Goal: Transaction & Acquisition: Subscribe to service/newsletter

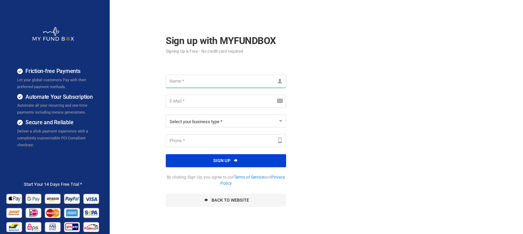
click at [235, 85] on input "text" at bounding box center [226, 81] width 120 height 13
click at [267, 98] on div "Please Fill out this field Enter valid Email Address Please enter your register…" at bounding box center [226, 141] width 134 height 146
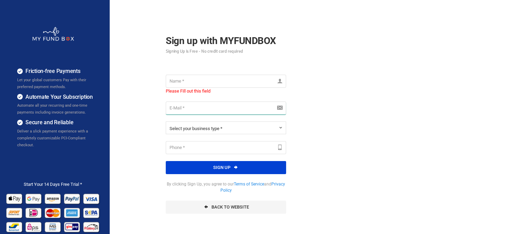
paste input "[EMAIL_ADDRESS][DOMAIN_NAME]"
type input "[EMAIL_ADDRESS][DOMAIN_NAME]"
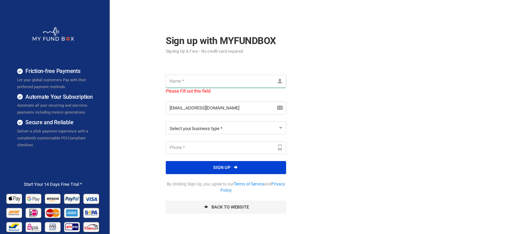
click at [206, 80] on input "text" at bounding box center [226, 81] width 120 height 13
paste input "[EMAIL_ADDRESS][DOMAIN_NAME]"
type input "[EMAIL_ADDRESS][DOMAIN_NAME]"
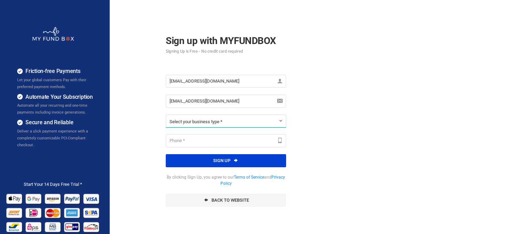
click at [244, 119] on button "Select your business type *" at bounding box center [226, 120] width 120 height 13
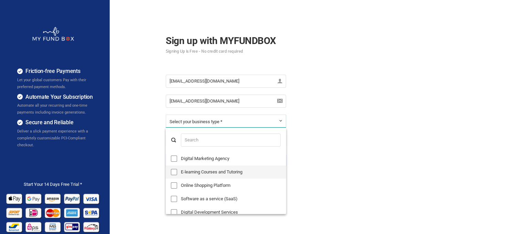
click at [202, 174] on label "E-learning Courses and Tutoring" at bounding box center [226, 171] width 120 height 13
click at [177, 174] on input "E-learning Courses and Tutoring" at bounding box center [174, 172] width 6 height 6
checkbox input "true"
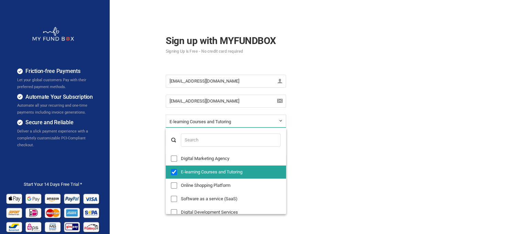
scroll to position [11, 0]
click at [299, 155] on div "Friction-free Payments Let your global customers Pay with their preferred payme…" at bounding box center [262, 172] width 530 height 344
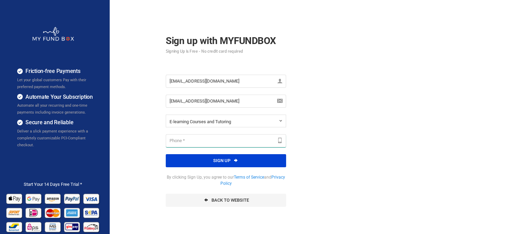
click at [208, 140] on input "text" at bounding box center [226, 140] width 120 height 13
type input "6"
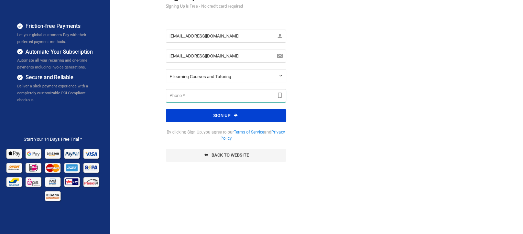
scroll to position [0, 0]
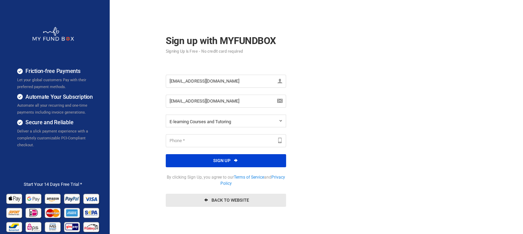
drag, startPoint x: 238, startPoint y: 207, endPoint x: 252, endPoint y: 196, distance: 17.9
click at [252, 196] on div "[EMAIL_ADDRESS][DOMAIN_NAME] Please Fill out this field [EMAIL_ADDRESS][DOMAIN_…" at bounding box center [226, 141] width 134 height 146
click at [252, 196] on link "Back To Website" at bounding box center [226, 200] width 120 height 13
